Goal: Navigation & Orientation: Find specific page/section

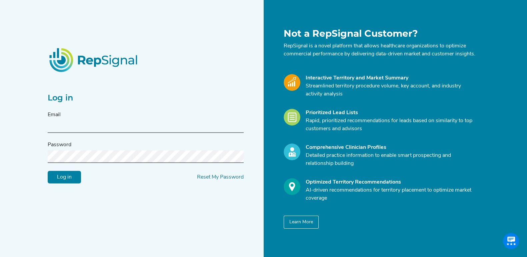
type input "[EMAIL_ADDRESS][DOMAIN_NAME]"
click at [60, 183] on input "Log in" at bounding box center [64, 177] width 33 height 13
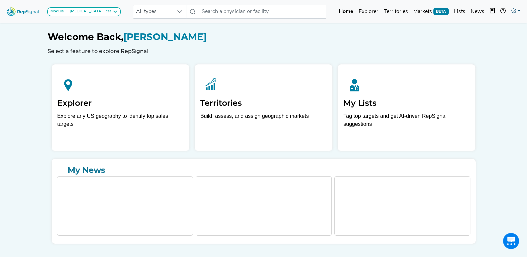
click at [514, 8] on icon at bounding box center [513, 10] width 5 height 5
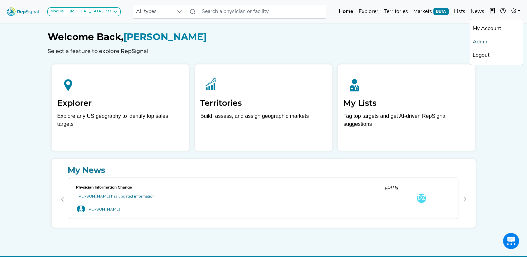
click at [487, 39] on link "Admin" at bounding box center [496, 41] width 53 height 13
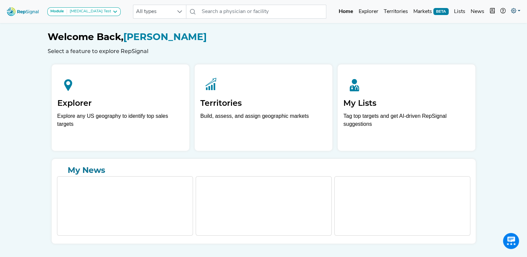
click at [515, 12] on icon at bounding box center [513, 10] width 5 height 5
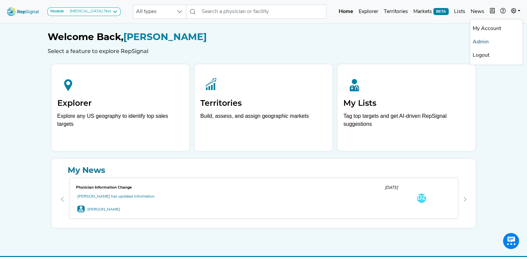
click at [484, 37] on link "Admin" at bounding box center [496, 41] width 53 height 13
click at [342, 14] on link "Home" at bounding box center [346, 11] width 20 height 13
click at [344, 12] on link "Home" at bounding box center [346, 11] width 20 height 13
click at [350, 7] on link "Home" at bounding box center [346, 11] width 20 height 13
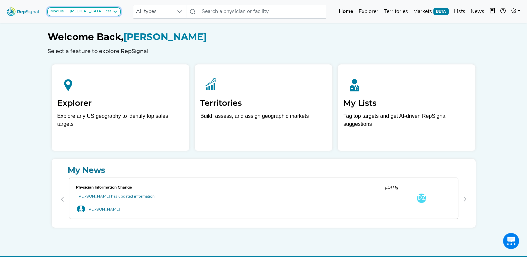
click at [93, 12] on div "[MEDICAL_DATA] Test" at bounding box center [89, 11] width 44 height 5
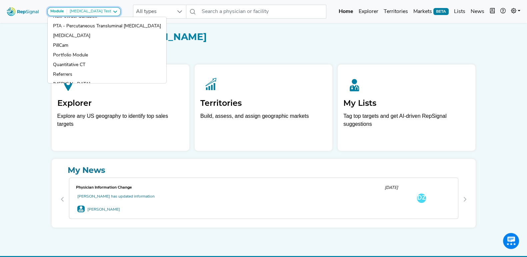
scroll to position [216, 0]
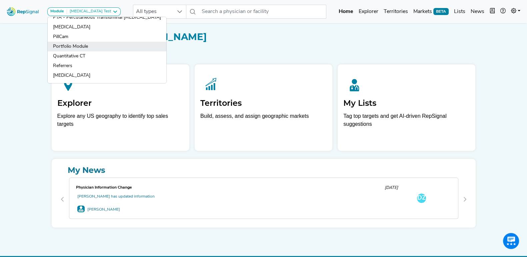
click at [88, 42] on link "Portfolio Module" at bounding box center [107, 47] width 119 height 10
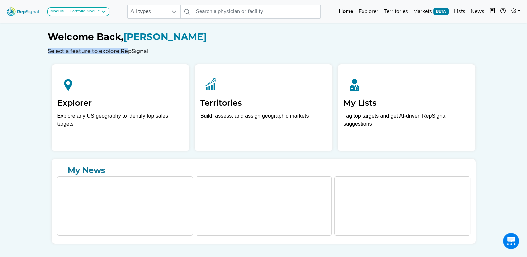
drag, startPoint x: 47, startPoint y: 47, endPoint x: 124, endPoint y: 53, distance: 77.2
click at [124, 53] on div "Welcome Back, Tim Miller Select a feature to explore RepSignal" at bounding box center [264, 42] width 432 height 23
click at [120, 52] on h6 "Select a feature to explore RepSignal" at bounding box center [264, 51] width 432 height 6
drag, startPoint x: 48, startPoint y: 49, endPoint x: 56, endPoint y: 49, distance: 7.7
click at [56, 49] on h6 "Select a feature to explore RepSignal" at bounding box center [264, 51] width 432 height 6
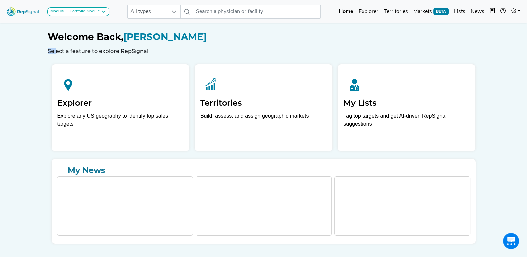
click at [55, 49] on h6 "Select a feature to explore RepSignal" at bounding box center [264, 51] width 432 height 6
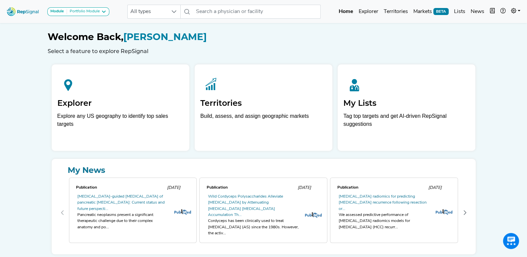
click at [53, 50] on h6 "Select a feature to explore RepSignal" at bounding box center [264, 51] width 432 height 6
click at [187, 38] on h1 "Welcome Back, Tim Miller" at bounding box center [264, 36] width 432 height 11
click at [196, 35] on h1 "Welcome Back, Tim Miller" at bounding box center [264, 36] width 432 height 11
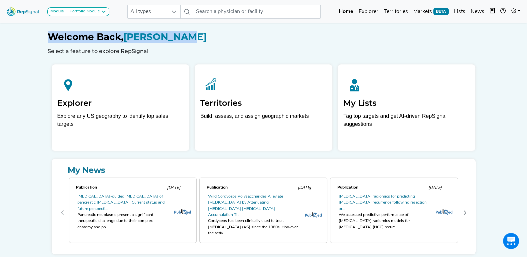
drag, startPoint x: 48, startPoint y: 35, endPoint x: 176, endPoint y: 34, distance: 127.7
click at [176, 34] on h1 "Welcome Back, Tim Miller" at bounding box center [264, 36] width 432 height 11
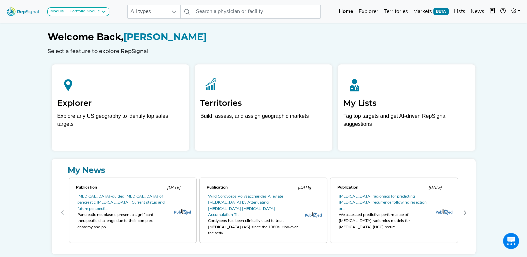
click at [74, 36] on span "Welcome Back," at bounding box center [86, 36] width 76 height 11
click at [363, 48] on h6 "Select a feature to explore RepSignal" at bounding box center [264, 51] width 432 height 6
click at [349, 11] on link "Home" at bounding box center [346, 11] width 20 height 13
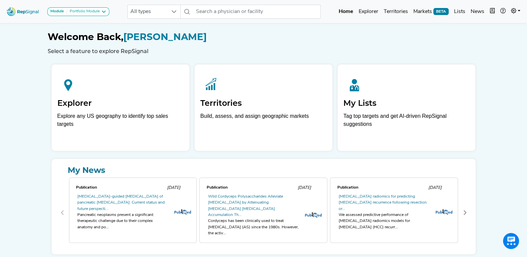
click at [319, 43] on div "Welcome Back, Tim Miller Select a feature to explore RepSignal" at bounding box center [264, 42] width 432 height 23
click at [297, 44] on div "Welcome Back, Tim Miller Select a feature to explore RepSignal" at bounding box center [264, 42] width 432 height 23
click at [516, 10] on icon at bounding box center [513, 10] width 5 height 5
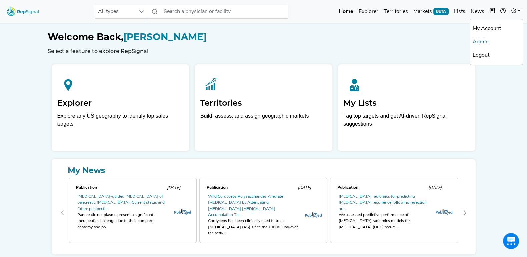
click at [485, 42] on link "Admin" at bounding box center [496, 41] width 53 height 13
click at [515, 14] on link at bounding box center [515, 11] width 15 height 13
click at [487, 37] on link "Admin" at bounding box center [496, 41] width 53 height 13
click at [517, 9] on link at bounding box center [515, 11] width 15 height 13
click at [487, 41] on link "Admin" at bounding box center [496, 41] width 53 height 13
